Goal: Obtain resource: Obtain resource

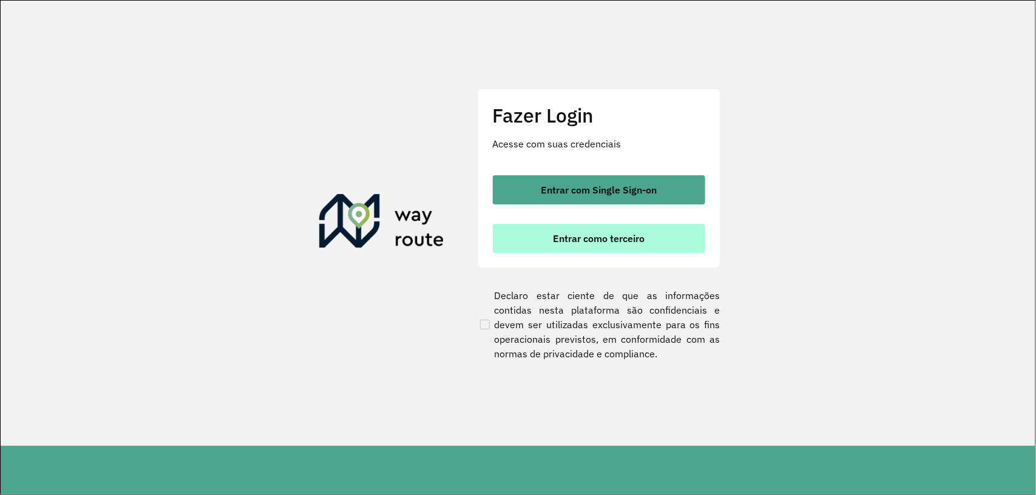
click at [641, 234] on span "Entrar como terceiro" at bounding box center [599, 239] width 92 height 10
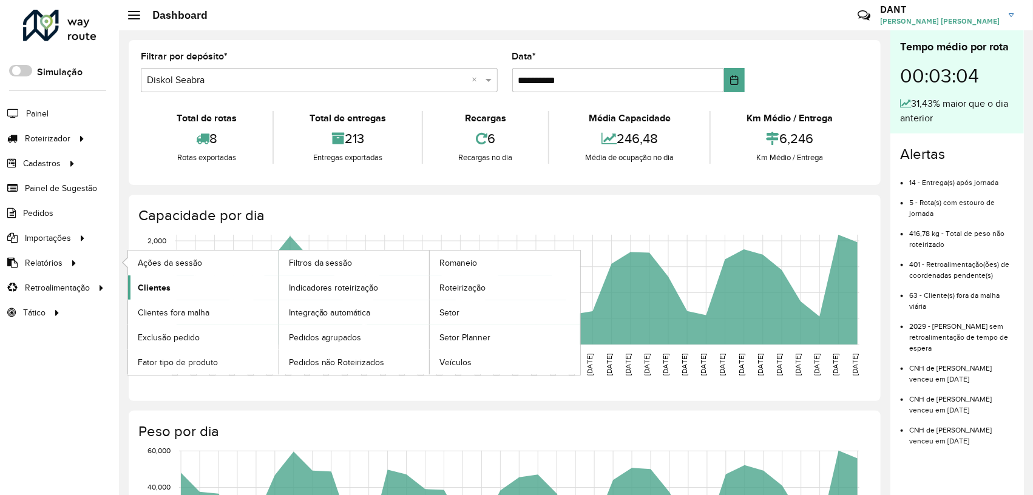
click at [147, 288] on span "Clientes" at bounding box center [154, 288] width 33 height 13
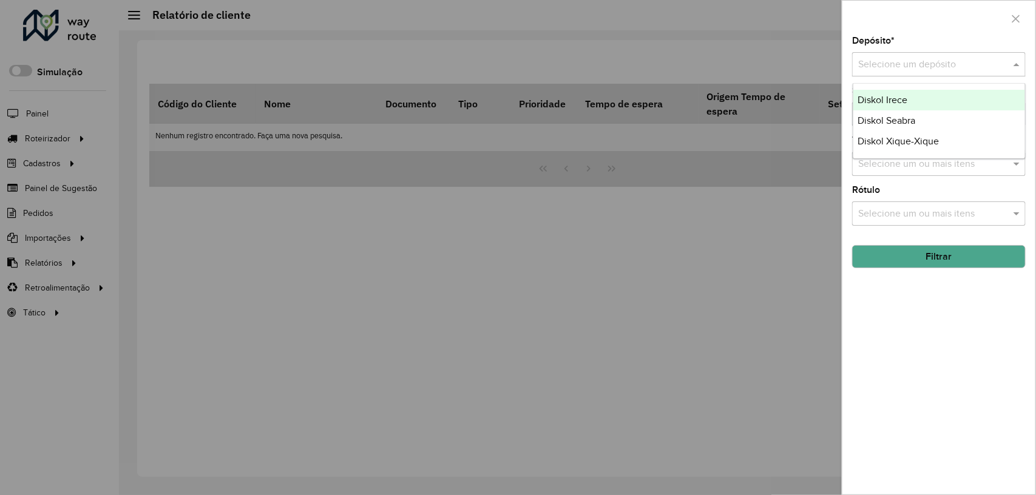
click at [1009, 59] on div at bounding box center [939, 64] width 174 height 15
click at [930, 100] on div "Diskol Irece" at bounding box center [939, 100] width 172 height 21
click at [962, 262] on button "Filtrar" at bounding box center [939, 256] width 174 height 23
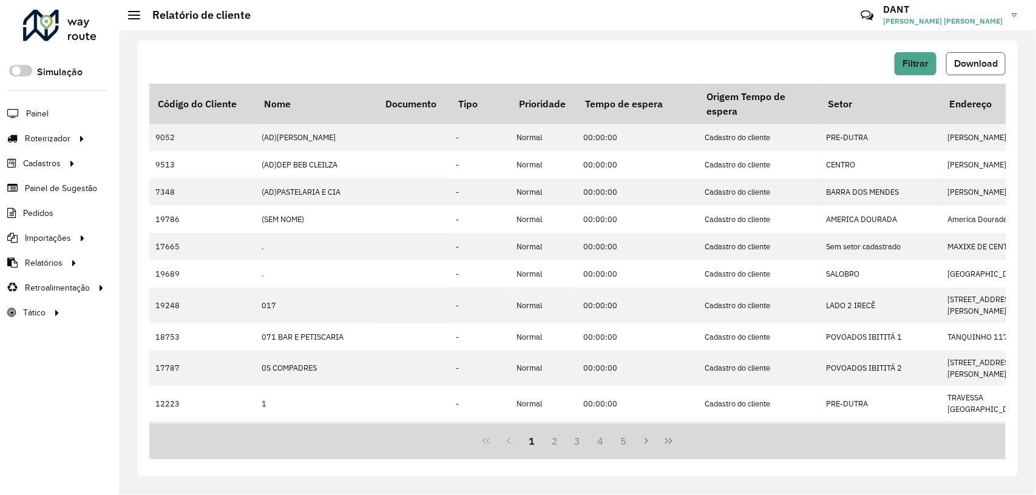
click at [978, 59] on span "Download" at bounding box center [976, 63] width 44 height 10
click at [906, 61] on span "Filtrar" at bounding box center [915, 63] width 26 height 10
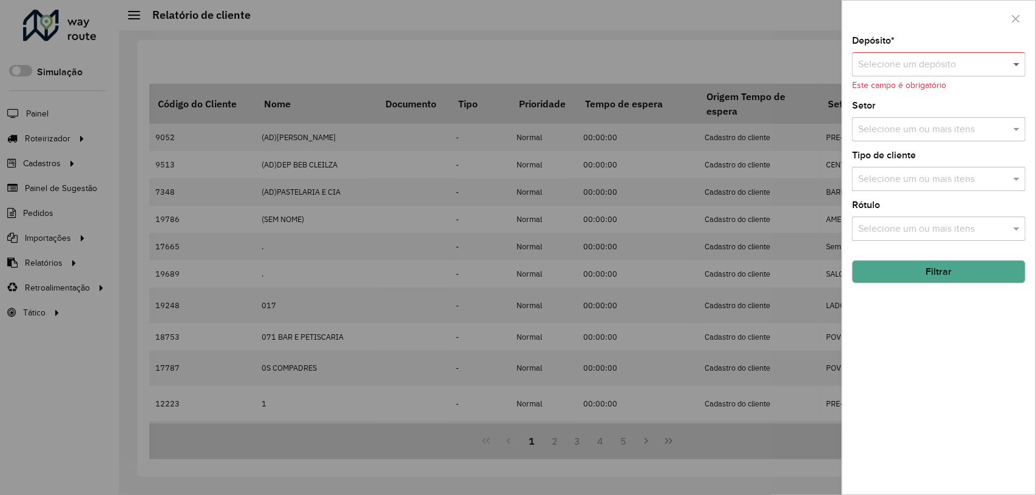
click at [1014, 61] on span at bounding box center [1017, 64] width 15 height 15
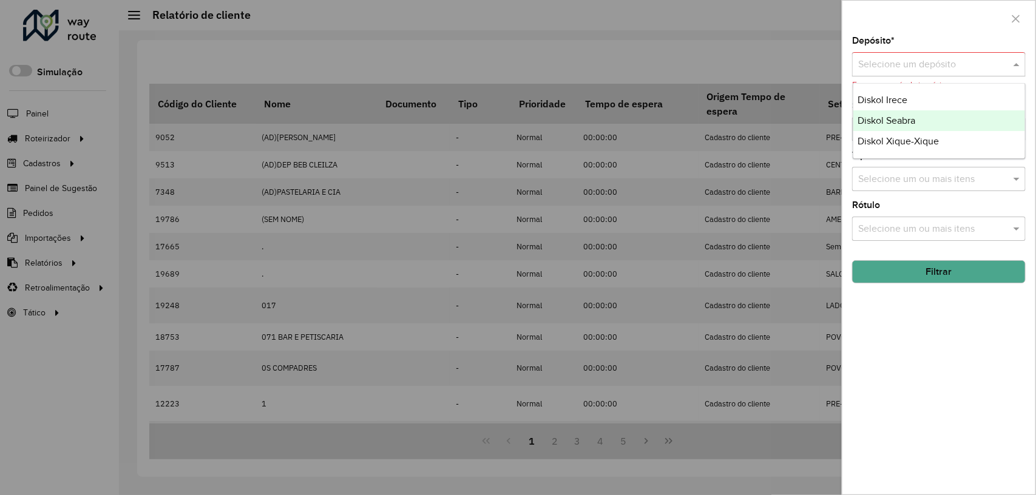
click at [953, 114] on div "Diskol Seabra" at bounding box center [939, 120] width 172 height 21
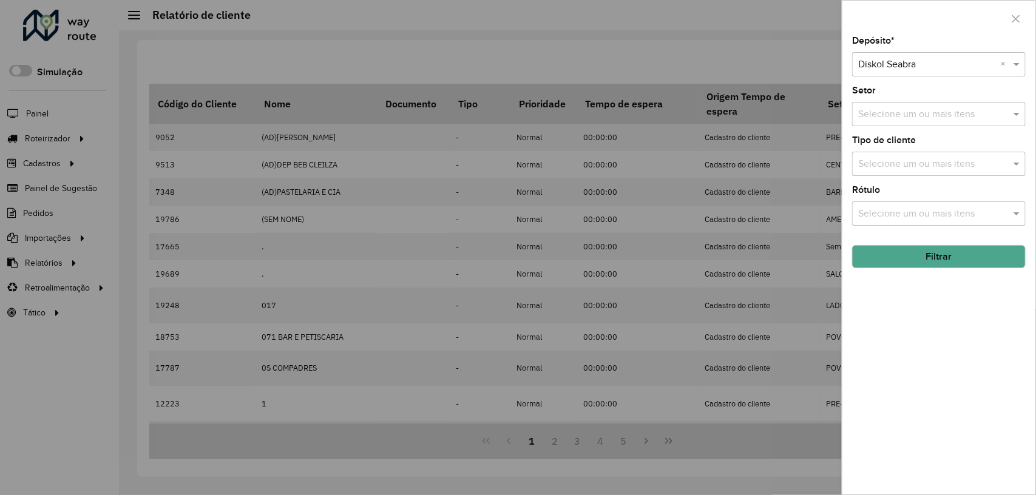
click at [966, 262] on button "Filtrar" at bounding box center [939, 256] width 174 height 23
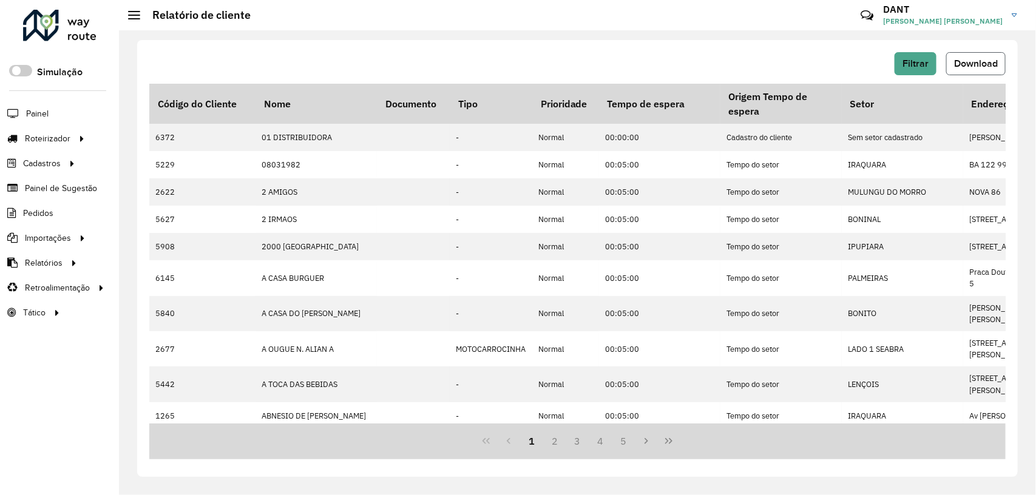
click at [987, 65] on span "Download" at bounding box center [976, 63] width 44 height 10
click at [918, 53] on button "Filtrar" at bounding box center [916, 63] width 42 height 23
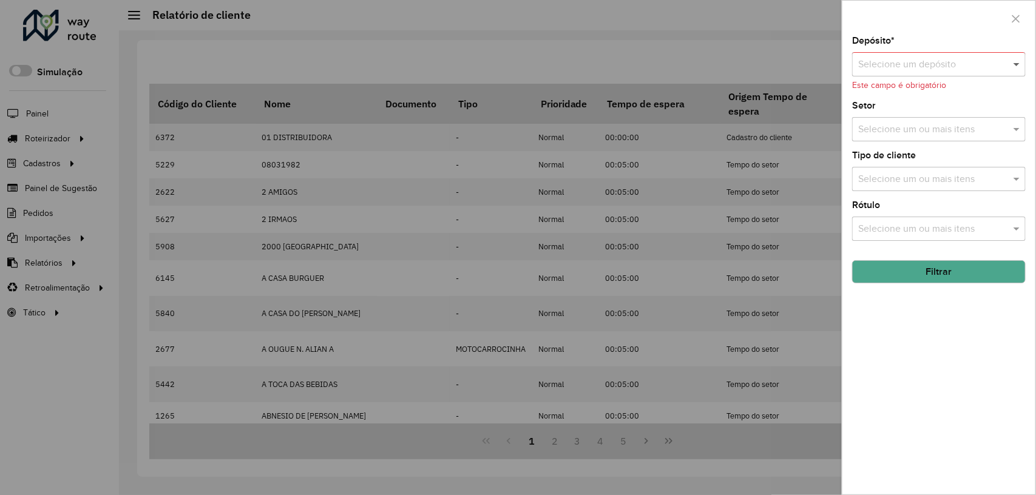
click at [1018, 67] on span at bounding box center [1017, 64] width 15 height 15
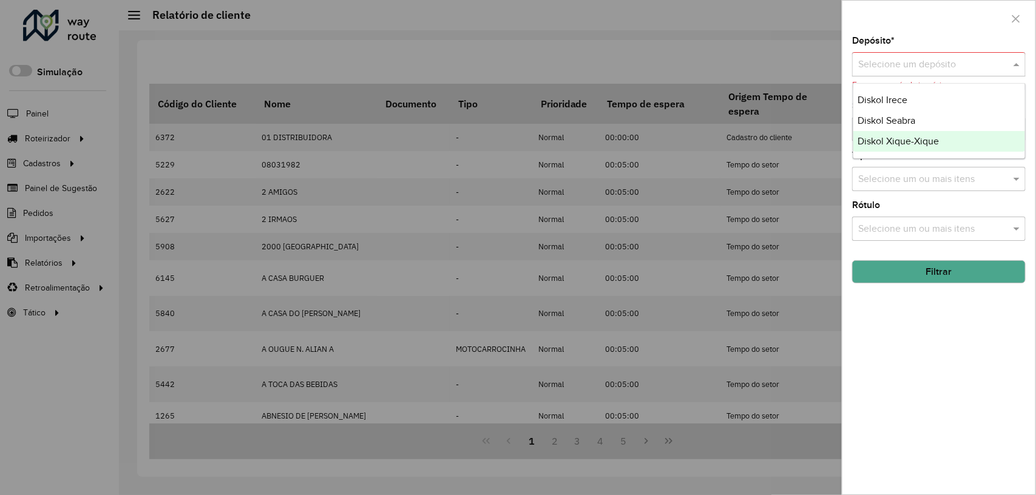
click at [926, 137] on span "Diskol Xique-Xique" at bounding box center [898, 141] width 81 height 10
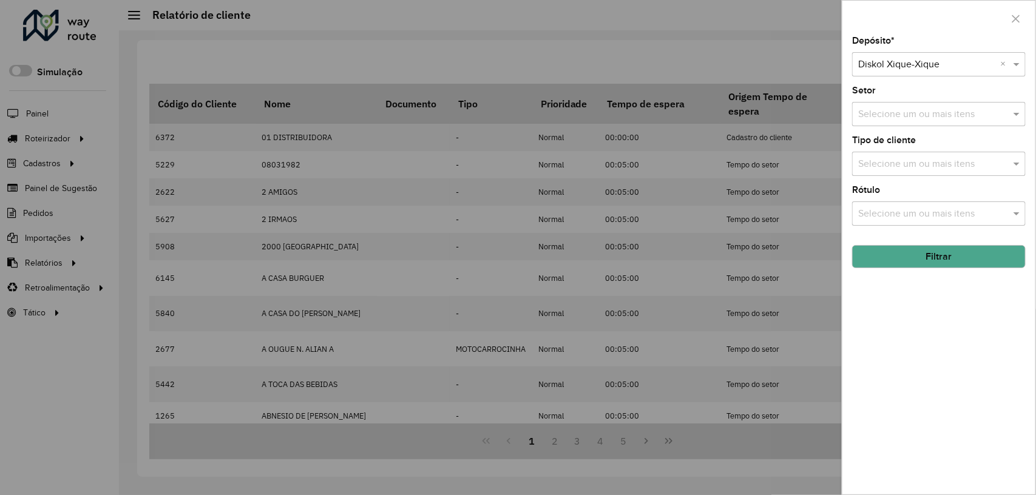
click at [942, 257] on button "Filtrar" at bounding box center [939, 256] width 174 height 23
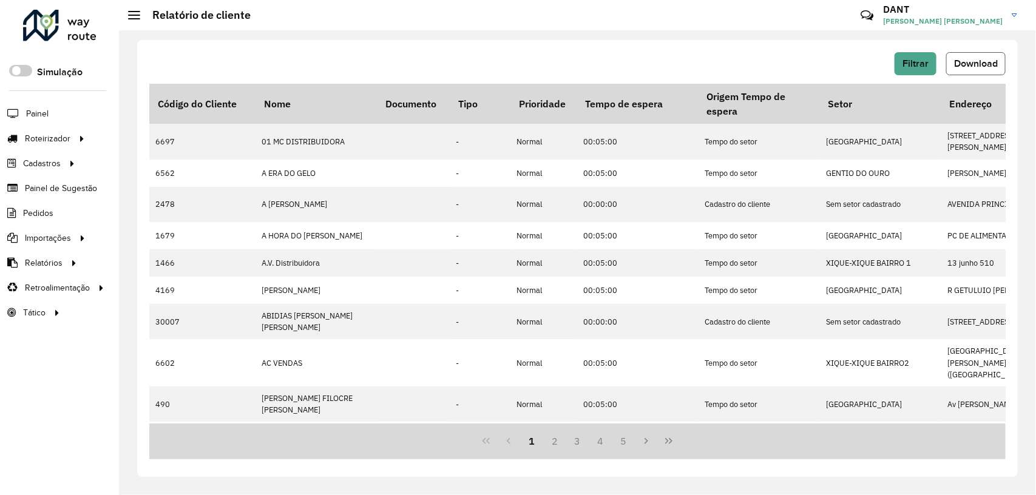
click at [978, 55] on button "Download" at bounding box center [975, 63] width 59 height 23
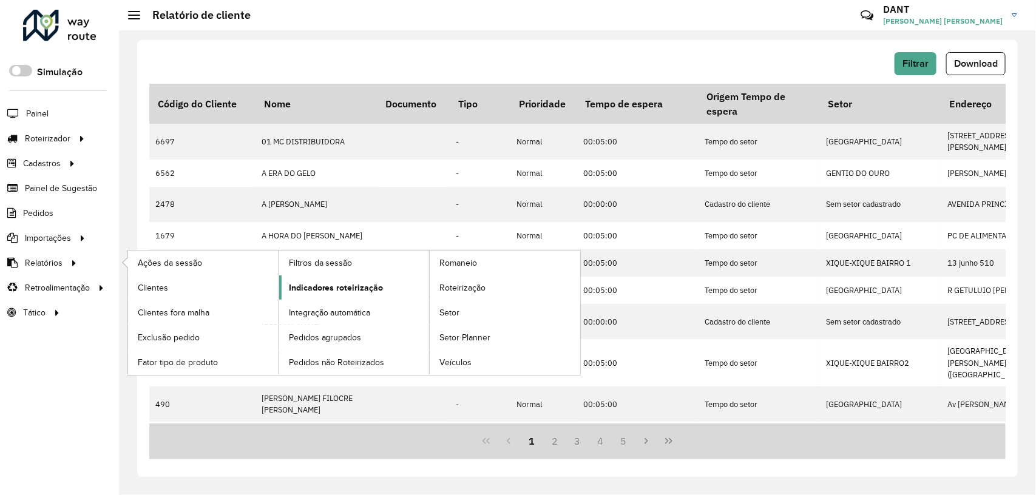
click at [320, 287] on span "Indicadores roteirização" at bounding box center [336, 288] width 95 height 13
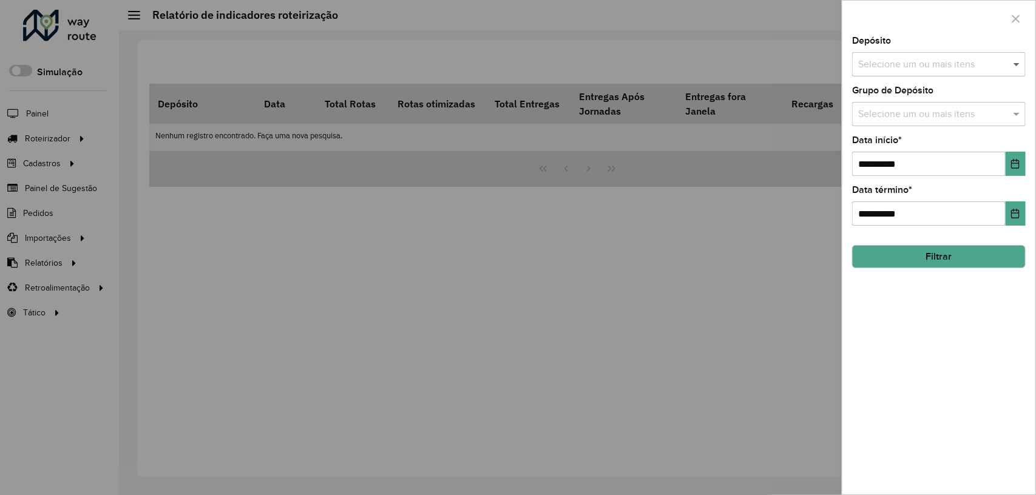
click at [1016, 59] on span at bounding box center [1017, 64] width 15 height 15
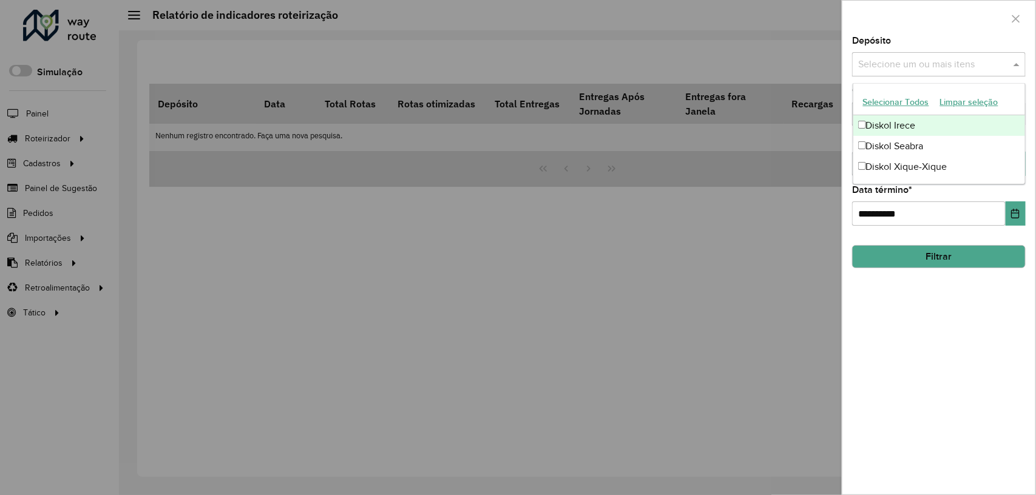
click at [942, 118] on div "Diskol Irece" at bounding box center [939, 125] width 172 height 21
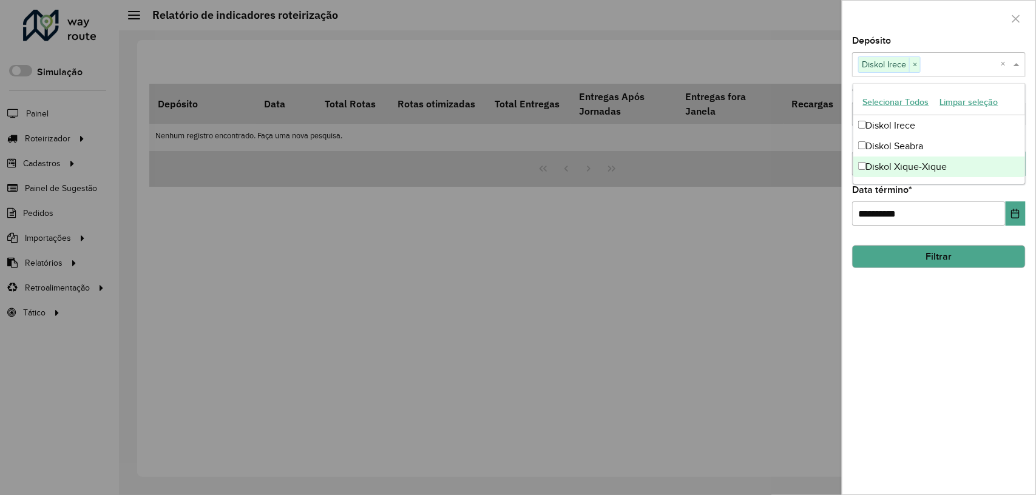
click at [924, 305] on div "**********" at bounding box center [938, 265] width 193 height 458
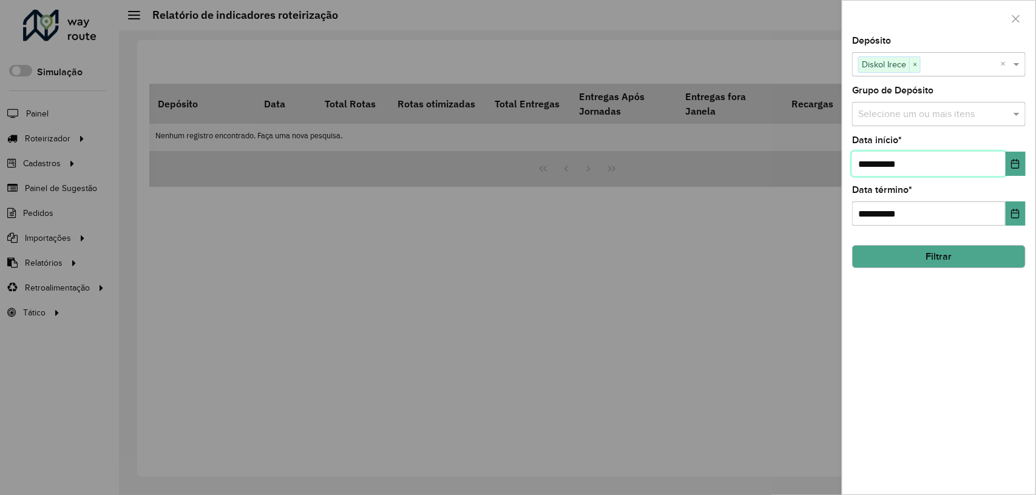
click at [869, 165] on input "**********" at bounding box center [929, 164] width 154 height 24
type input "**********"
click at [935, 251] on button "Filtrar" at bounding box center [939, 256] width 174 height 23
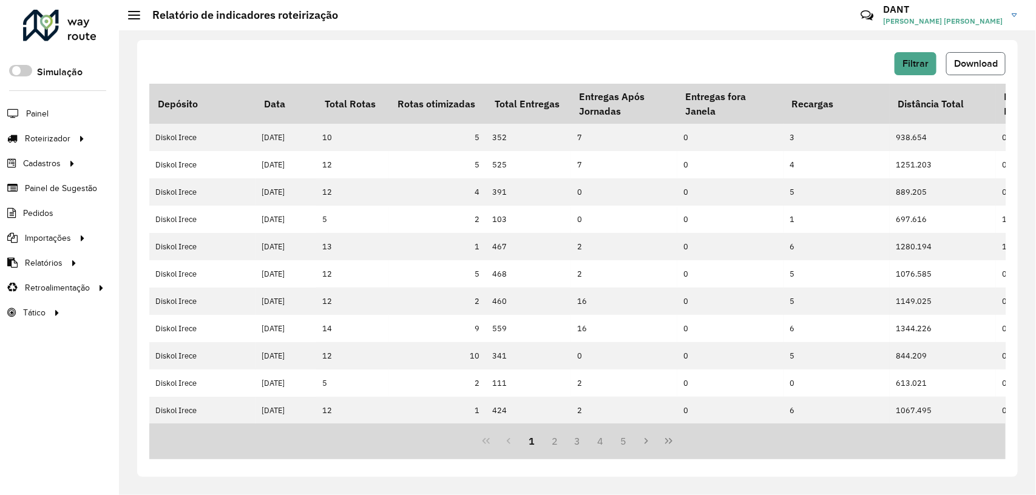
click at [984, 63] on span "Download" at bounding box center [976, 63] width 44 height 10
click at [929, 61] on button "Filtrar" at bounding box center [916, 63] width 42 height 23
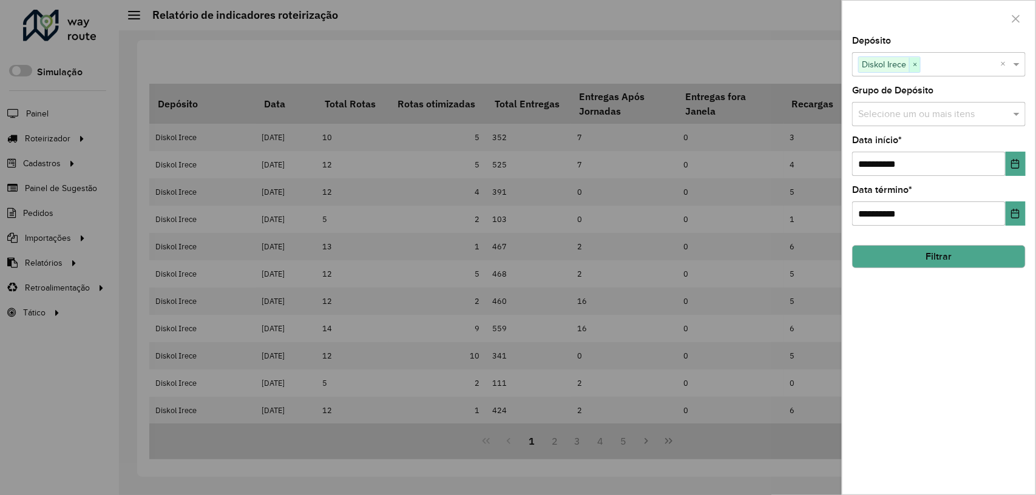
click at [917, 64] on span "×" at bounding box center [914, 65] width 11 height 15
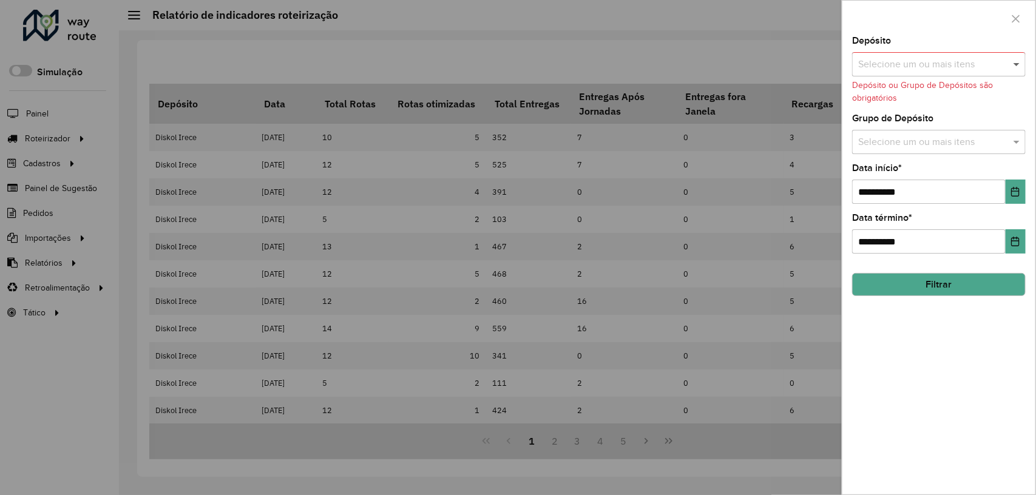
click at [1013, 66] on span at bounding box center [1017, 64] width 15 height 15
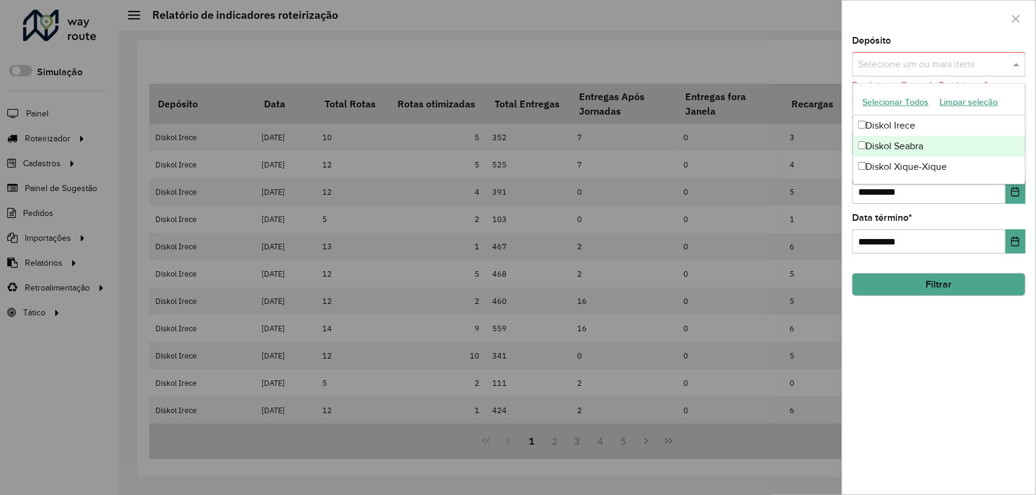
click at [921, 144] on div "Diskol Seabra" at bounding box center [939, 146] width 172 height 21
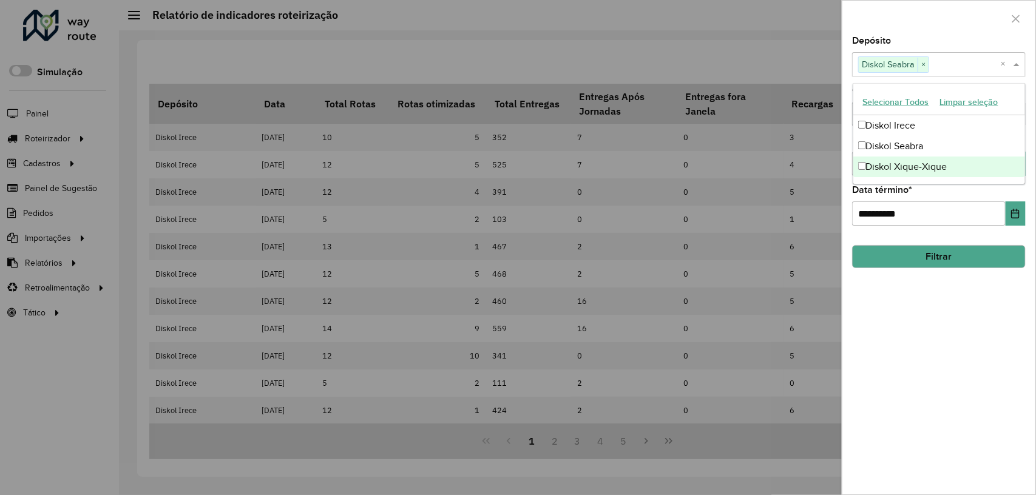
click at [952, 252] on button "Filtrar" at bounding box center [939, 256] width 174 height 23
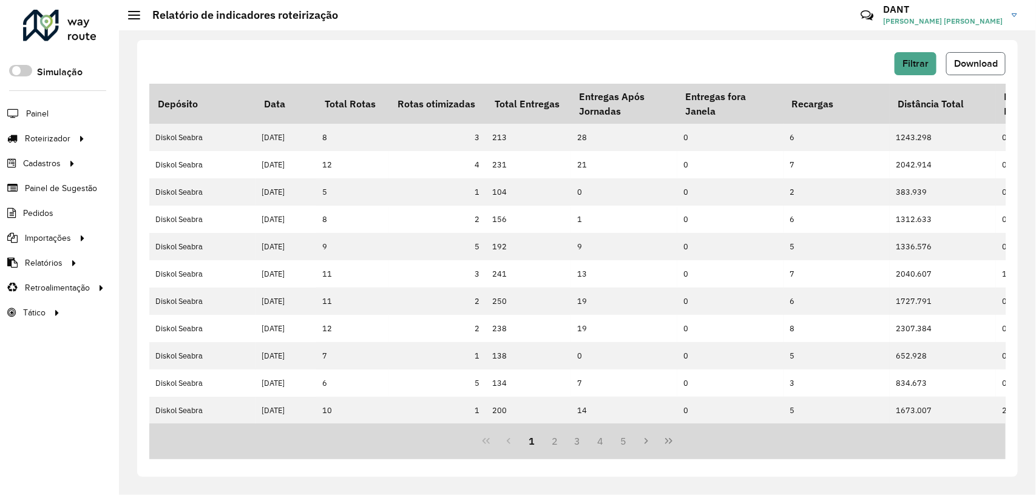
click at [977, 64] on span "Download" at bounding box center [976, 63] width 44 height 10
click at [922, 64] on span "Filtrar" at bounding box center [915, 63] width 26 height 10
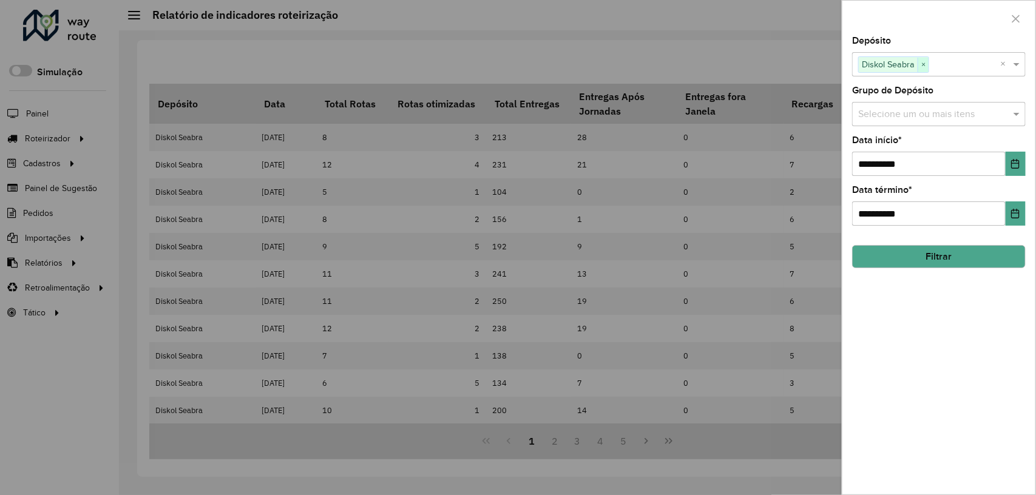
click at [924, 64] on span "×" at bounding box center [923, 65] width 11 height 15
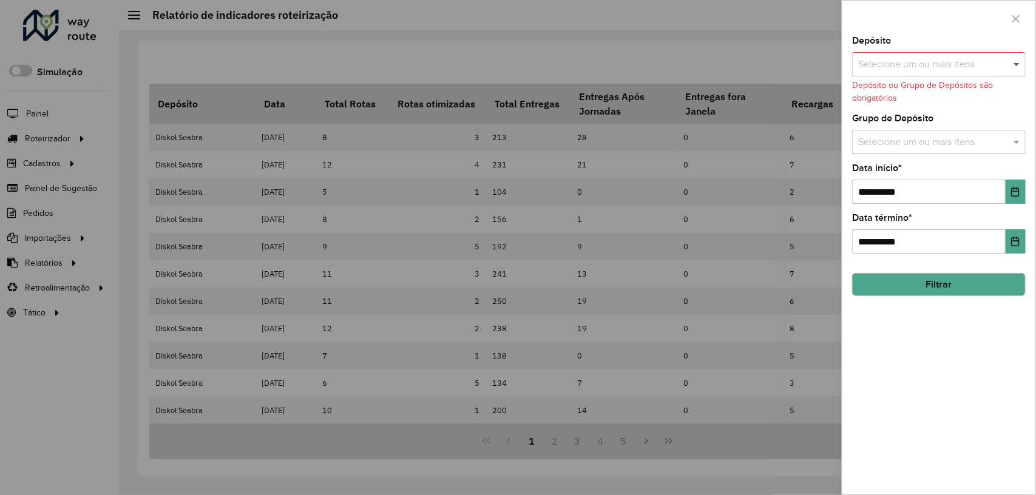
click at [1016, 65] on span at bounding box center [1017, 64] width 15 height 15
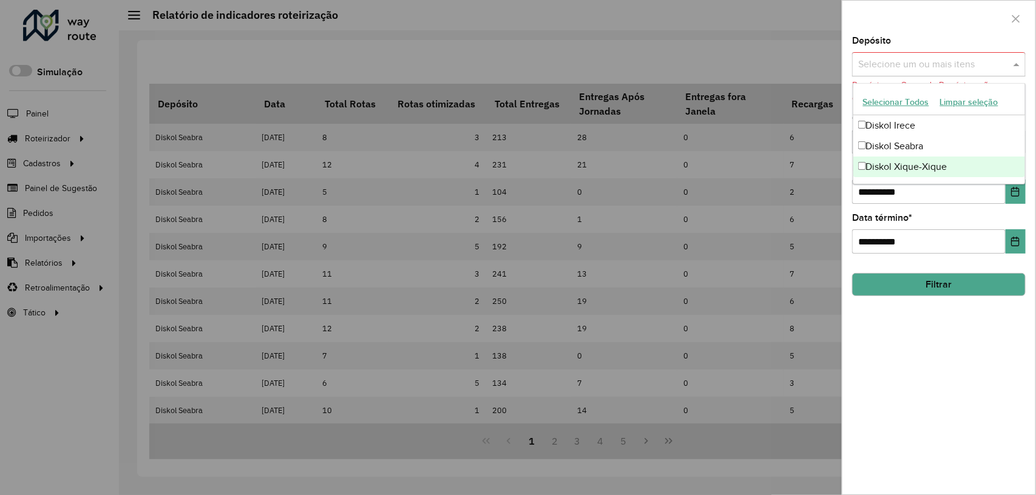
click at [945, 163] on div "Diskol Xique-Xique" at bounding box center [939, 167] width 172 height 21
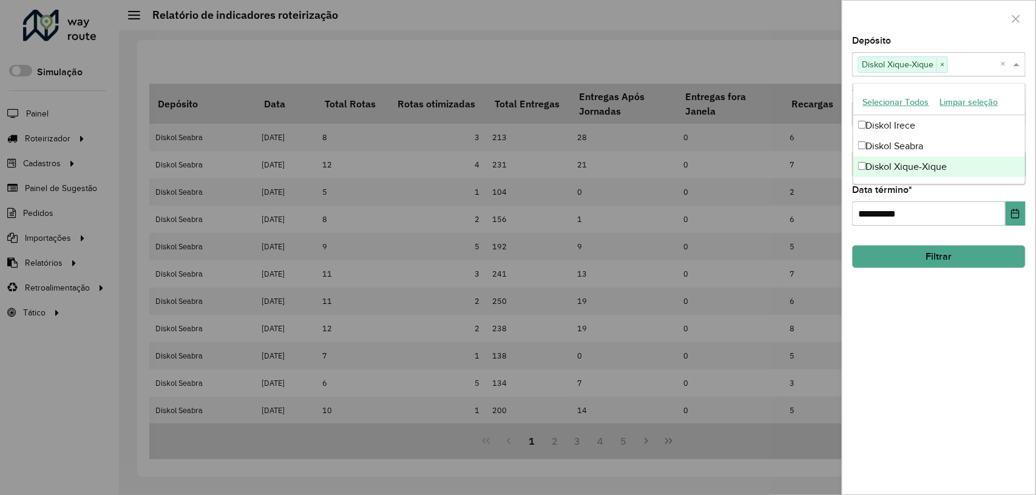
click at [917, 255] on button "Filtrar" at bounding box center [939, 256] width 174 height 23
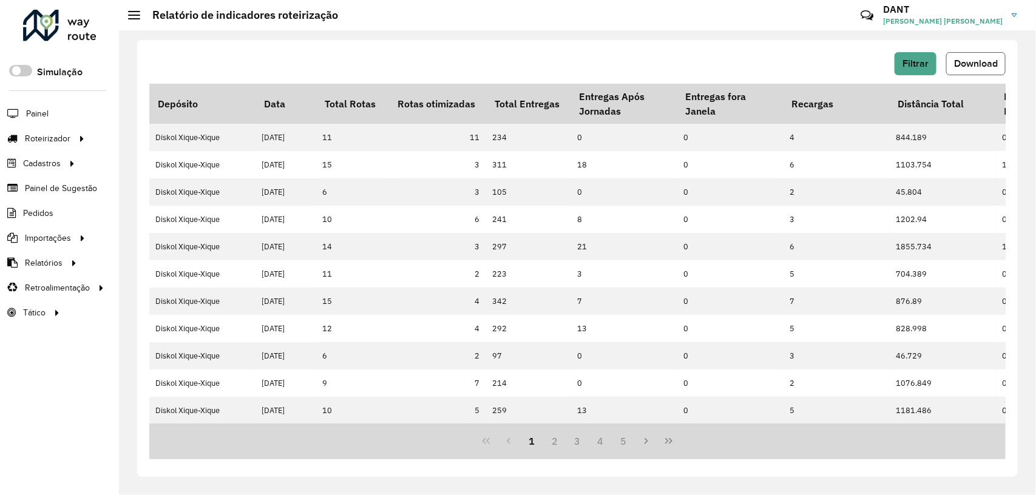
click at [984, 63] on span "Download" at bounding box center [976, 63] width 44 height 10
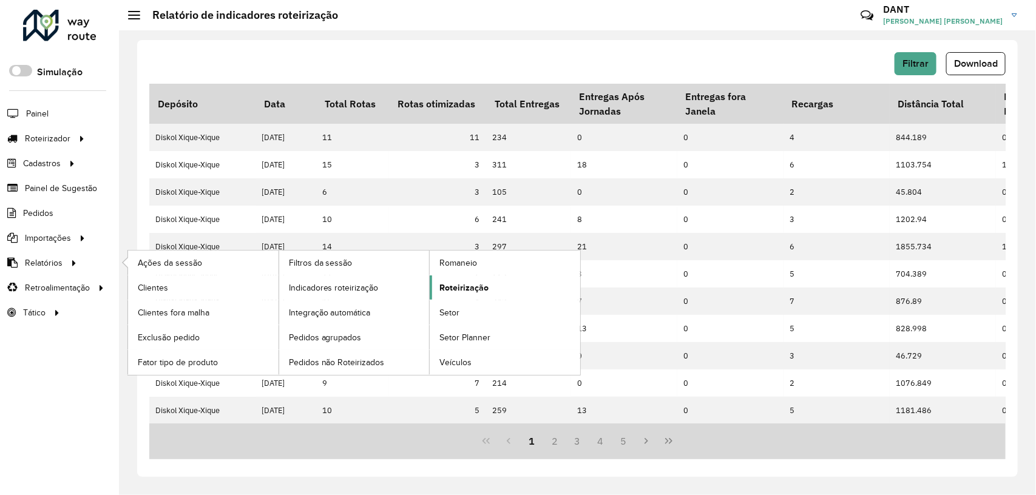
click at [453, 287] on span "Roteirização" at bounding box center [463, 288] width 49 height 13
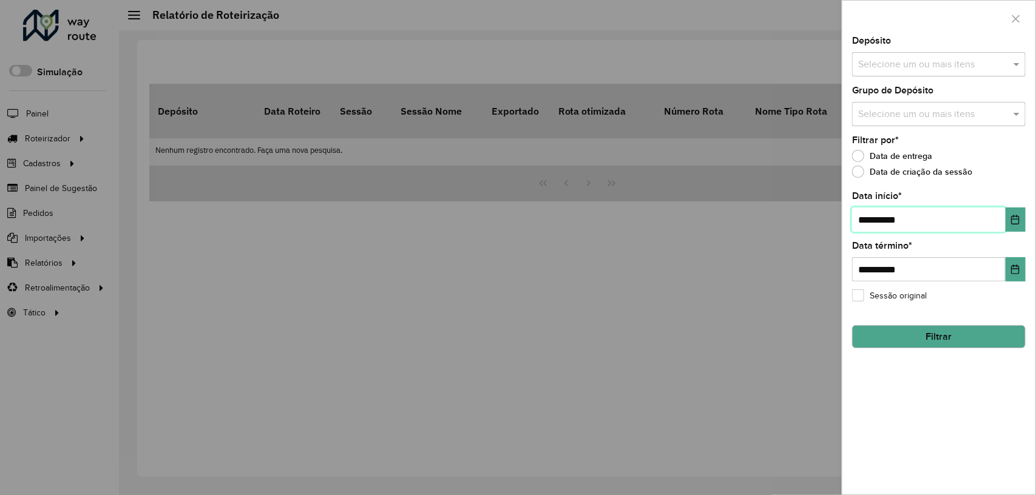
click at [870, 220] on input "**********" at bounding box center [929, 220] width 154 height 24
type input "**********"
click at [1024, 63] on span at bounding box center [1017, 64] width 15 height 15
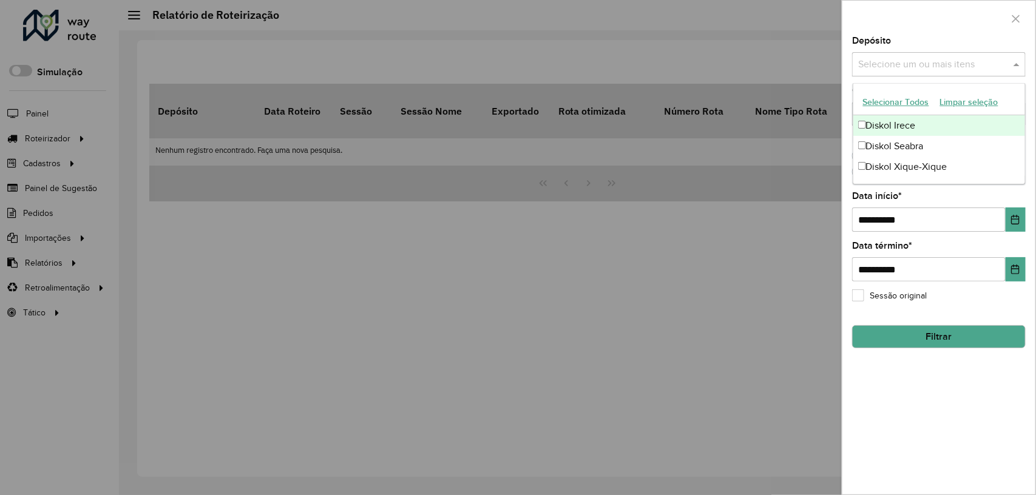
click at [938, 129] on div "Diskol Irece" at bounding box center [939, 125] width 172 height 21
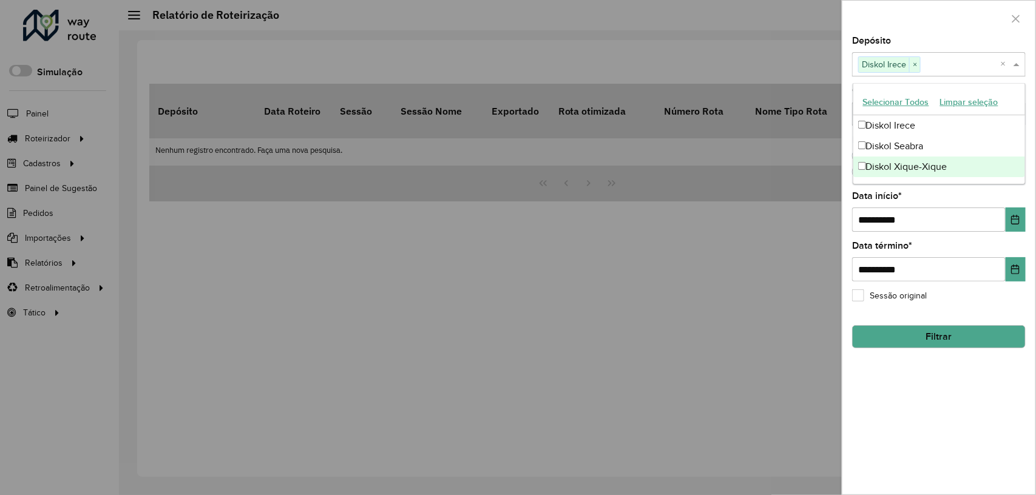
click at [981, 341] on button "Filtrar" at bounding box center [939, 336] width 174 height 23
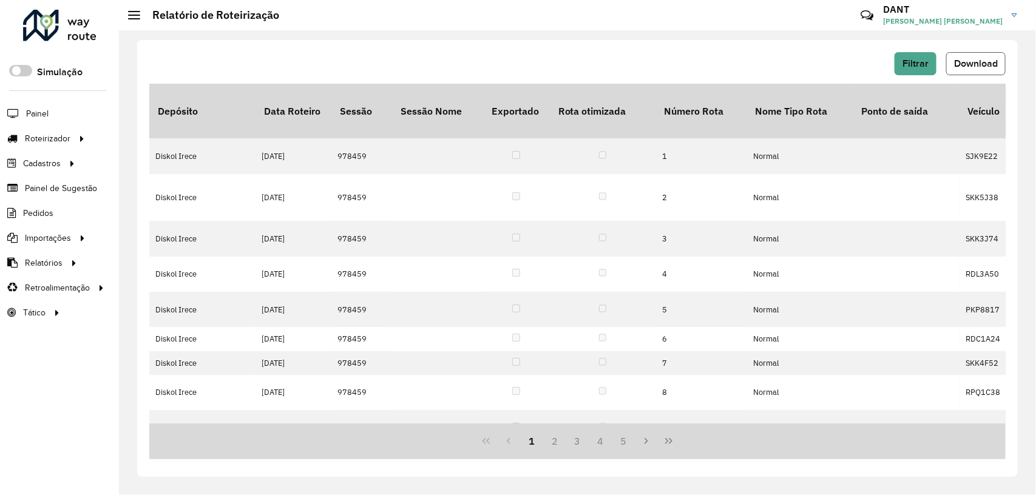
click at [993, 63] on span "Download" at bounding box center [976, 63] width 44 height 10
click at [927, 58] on button "Filtrar" at bounding box center [916, 63] width 42 height 23
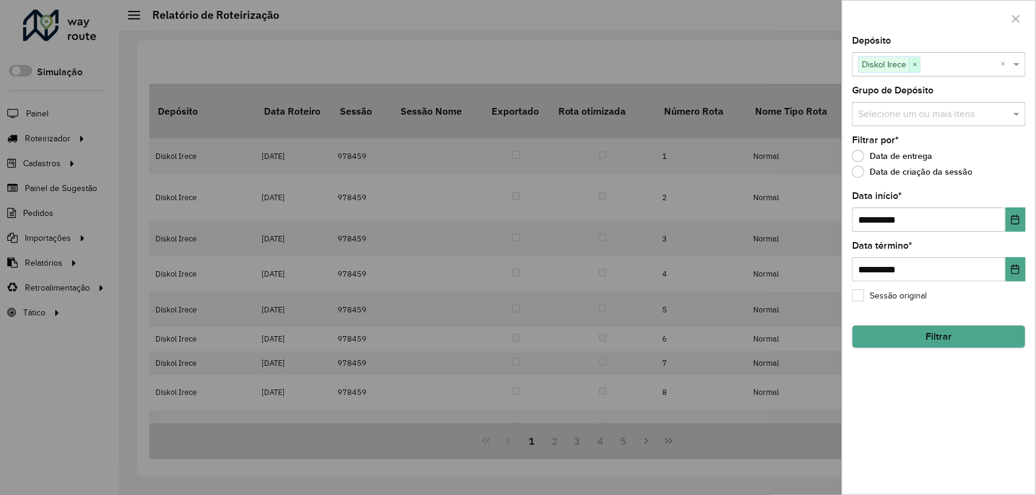
click at [918, 65] on span "×" at bounding box center [914, 65] width 11 height 15
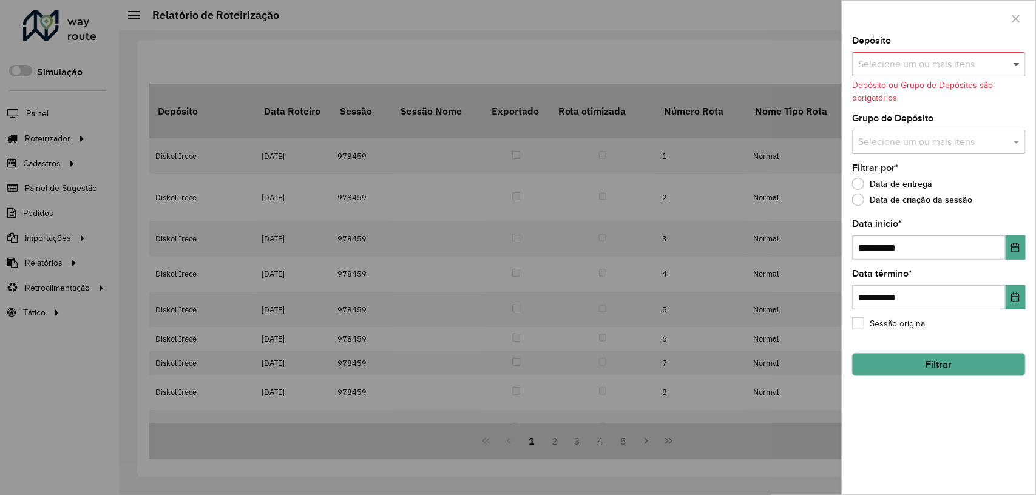
click at [1018, 62] on span at bounding box center [1017, 64] width 15 height 15
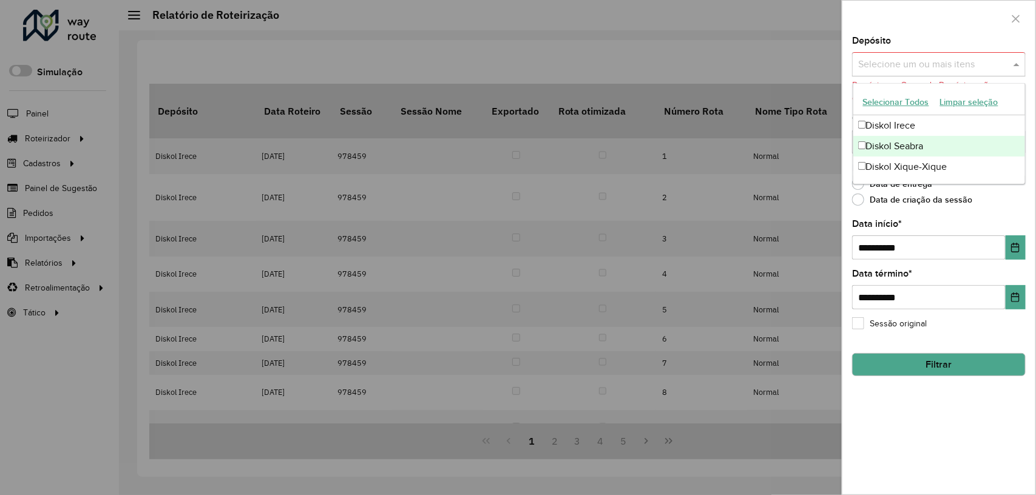
click at [935, 143] on div "Diskol Seabra" at bounding box center [939, 146] width 172 height 21
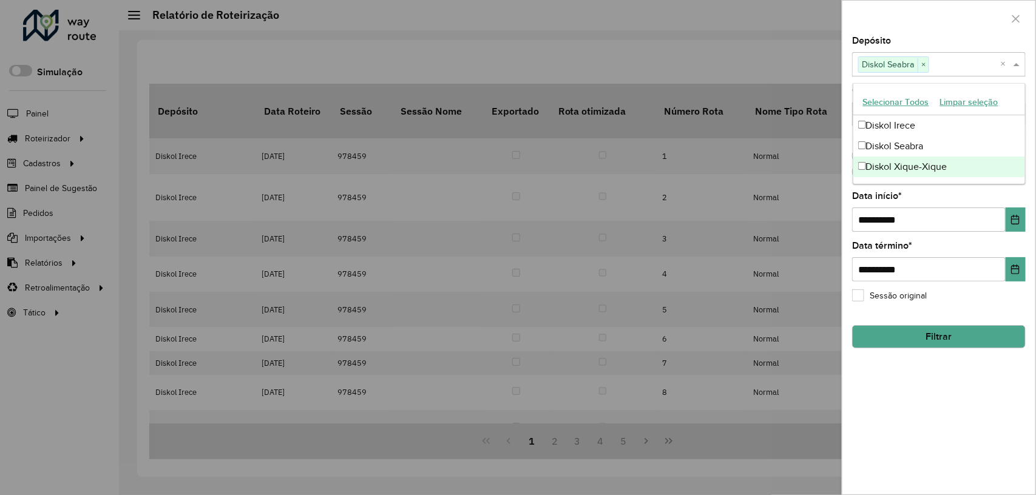
click at [960, 342] on button "Filtrar" at bounding box center [939, 336] width 174 height 23
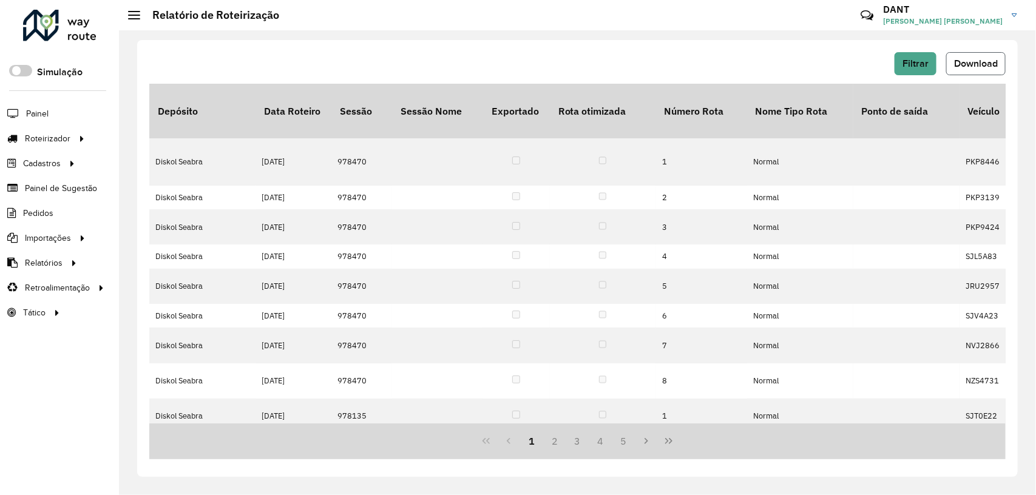
click at [973, 67] on span "Download" at bounding box center [976, 63] width 44 height 10
click at [919, 63] on span "Filtrar" at bounding box center [915, 63] width 26 height 10
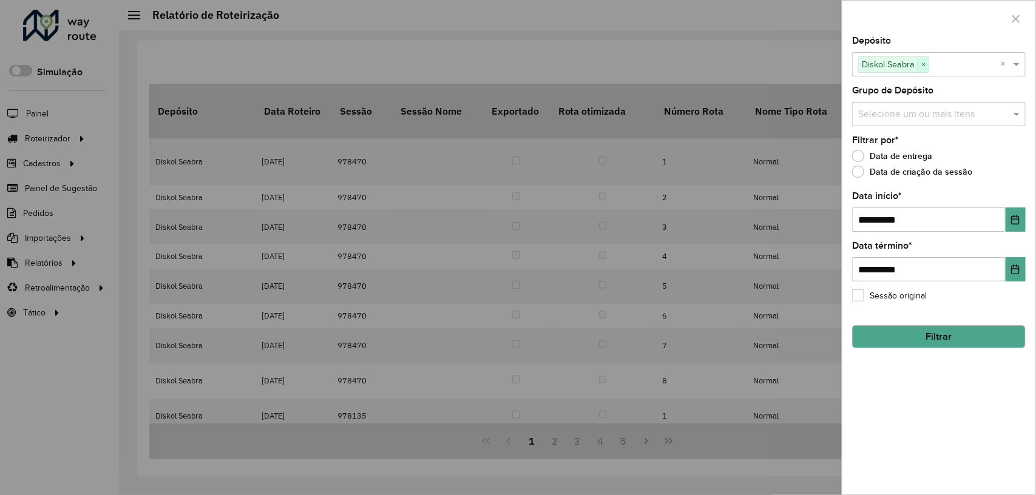
click at [924, 61] on span "×" at bounding box center [923, 65] width 11 height 15
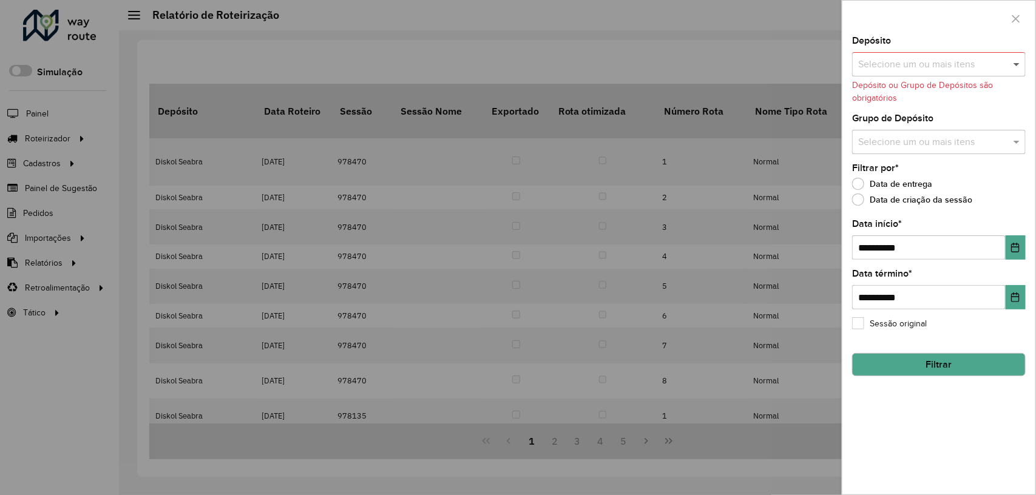
click at [1015, 62] on span at bounding box center [1017, 64] width 15 height 15
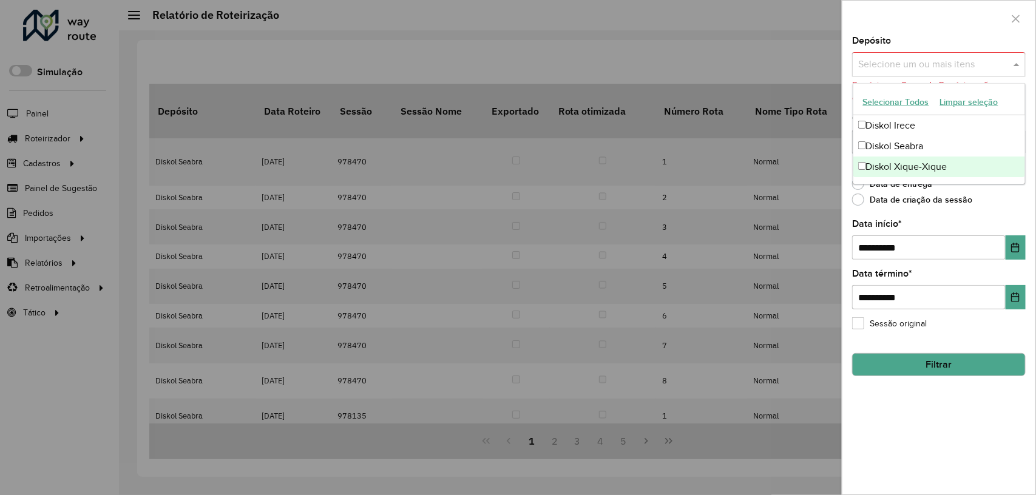
click at [927, 161] on div "Diskol Xique-Xique" at bounding box center [939, 167] width 172 height 21
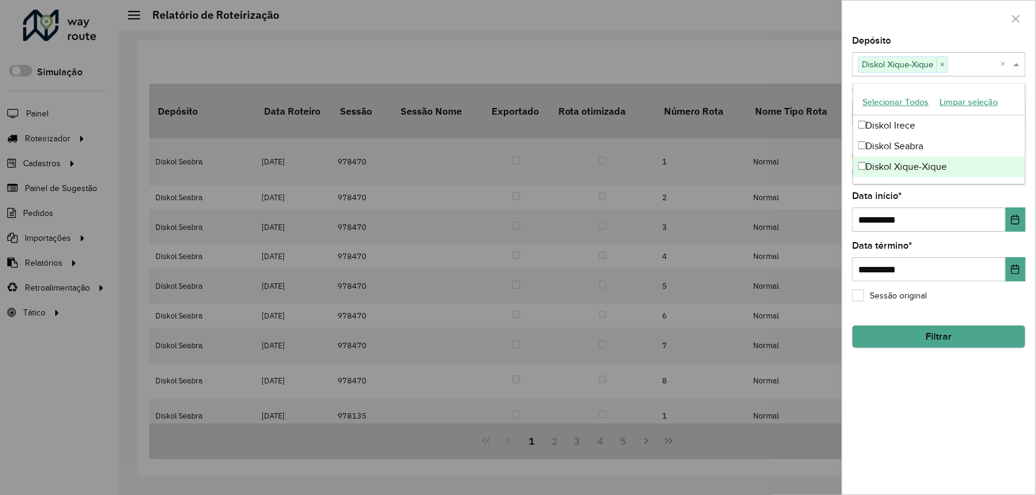
click at [947, 331] on button "Filtrar" at bounding box center [939, 336] width 174 height 23
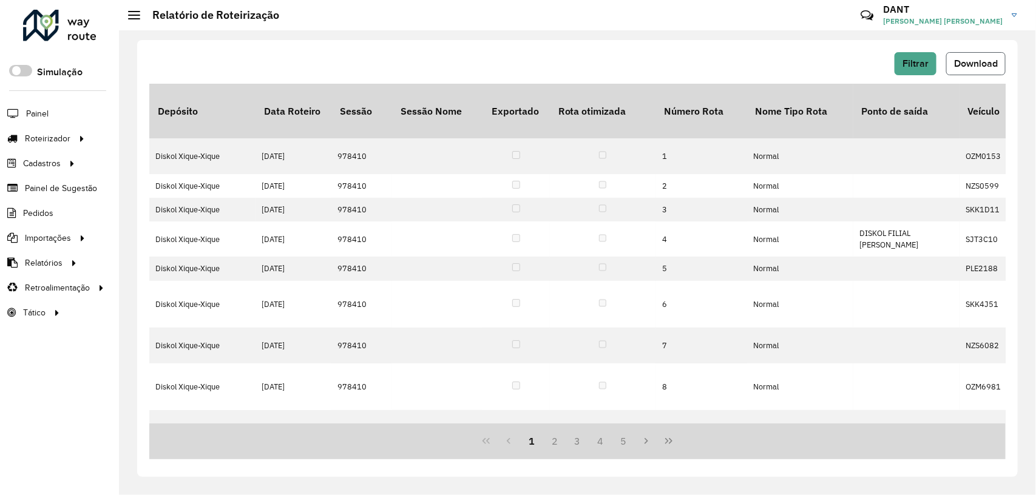
click at [994, 56] on button "Download" at bounding box center [975, 63] width 59 height 23
